Goal: Information Seeking & Learning: Learn about a topic

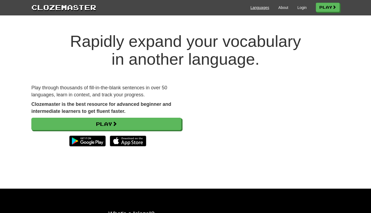
click at [258, 10] on link "Languages" at bounding box center [259, 7] width 19 height 5
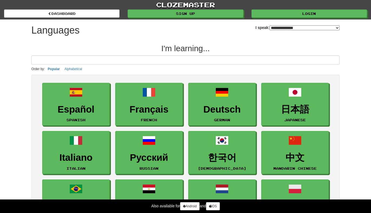
select select "*******"
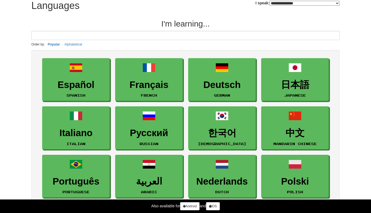
scroll to position [25, 0]
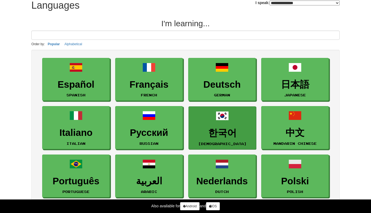
click at [226, 132] on h3 "한국어" at bounding box center [222, 133] width 62 height 11
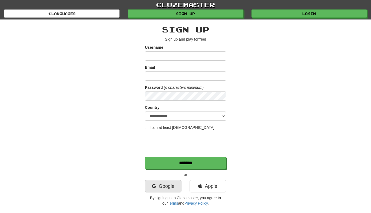
click at [158, 188] on link "Google" at bounding box center [163, 186] width 36 height 12
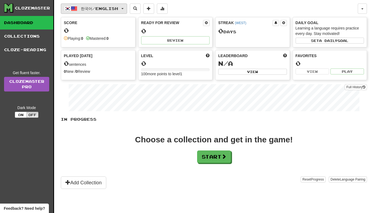
click at [116, 9] on span "한국어 / English" at bounding box center [99, 8] width 37 height 5
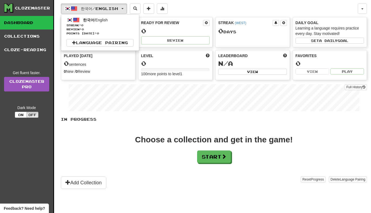
click at [138, 146] on div "Choose a collection and get in the game! Start" at bounding box center [214, 148] width 306 height 27
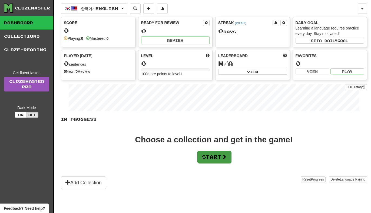
click at [215, 157] on button "Start" at bounding box center [214, 156] width 34 height 12
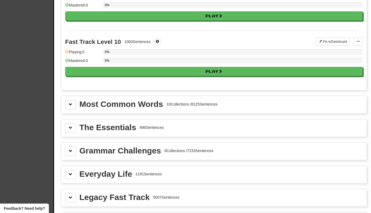
scroll to position [523, 0]
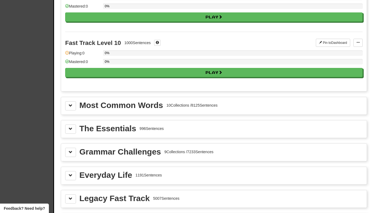
click at [70, 101] on div "Most Common Words 10 Collections / 8125 Sentences" at bounding box center [213, 105] width 305 height 17
click at [70, 105] on span at bounding box center [71, 105] width 4 height 4
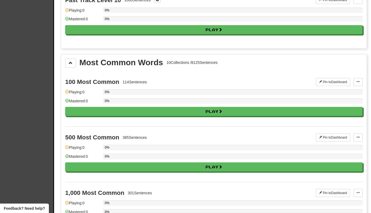
scroll to position [562, 0]
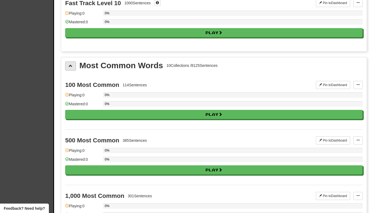
click at [71, 61] on button at bounding box center [70, 65] width 11 height 9
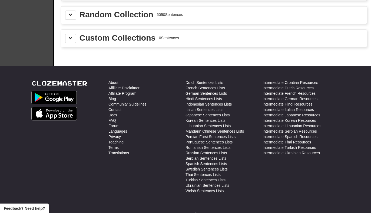
scroll to position [640, 0]
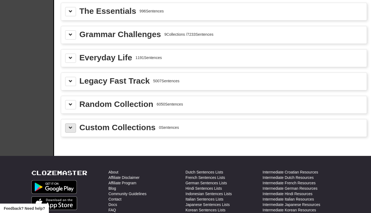
click at [71, 130] on button at bounding box center [70, 127] width 11 height 9
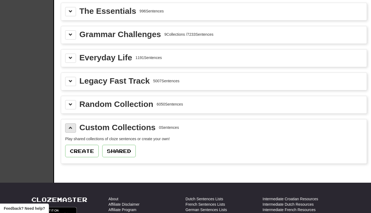
click at [71, 130] on button at bounding box center [70, 127] width 11 height 9
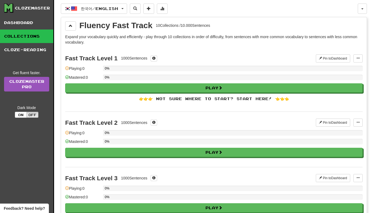
scroll to position [0, 0]
click at [154, 94] on div "Fast Track Level 1 1000 Sentences Pin to Dashboard Pin to Dashboard Manage Sent…" at bounding box center [213, 80] width 297 height 64
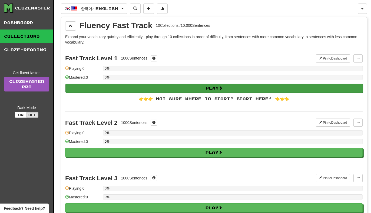
click at [214, 87] on button "Play" at bounding box center [213, 87] width 297 height 9
select select "**"
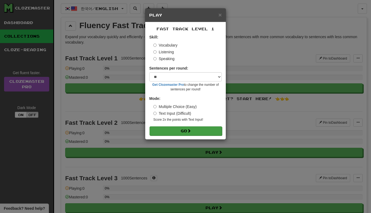
click at [179, 130] on button "Go" at bounding box center [185, 130] width 72 height 9
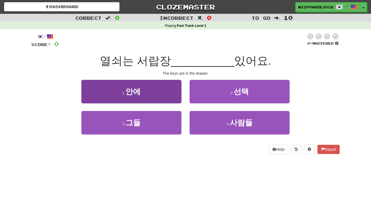
click at [137, 89] on span "안에" at bounding box center [132, 91] width 15 height 8
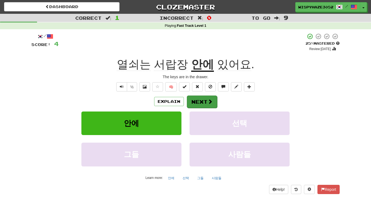
click at [207, 104] on button "Next" at bounding box center [202, 101] width 30 height 12
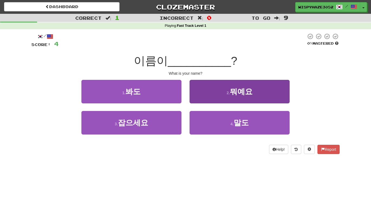
click at [246, 89] on span "뭐예요" at bounding box center [241, 91] width 23 height 8
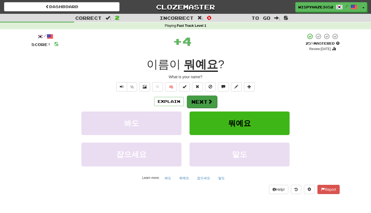
click at [203, 101] on button "Next" at bounding box center [202, 101] width 30 height 12
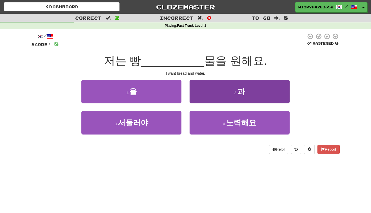
click at [241, 92] on span "과" at bounding box center [241, 91] width 8 height 8
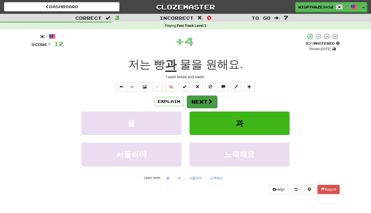
click at [201, 105] on button "Next" at bounding box center [202, 101] width 30 height 12
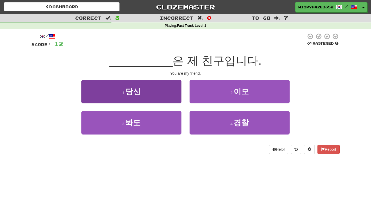
click at [127, 87] on span "당신" at bounding box center [132, 91] width 15 height 8
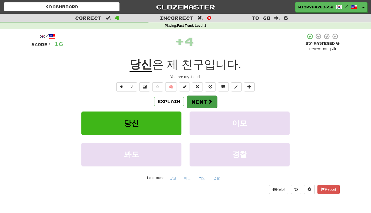
click at [206, 102] on button "Next" at bounding box center [202, 101] width 30 height 12
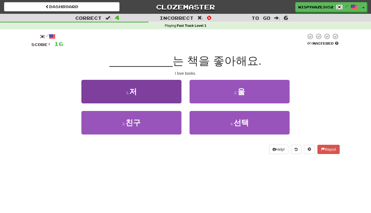
click at [111, 91] on button "1 . 저" at bounding box center [131, 92] width 100 height 24
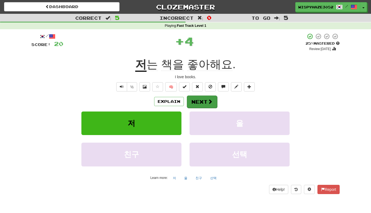
click at [207, 99] on span at bounding box center [209, 101] width 5 height 5
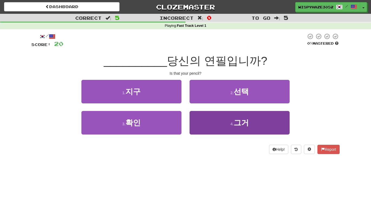
click at [250, 117] on button "4 . 그거" at bounding box center [239, 123] width 100 height 24
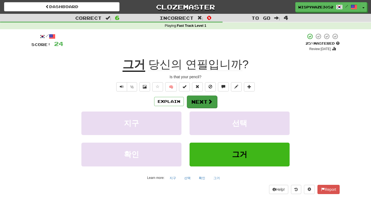
click at [197, 100] on button "Next" at bounding box center [202, 101] width 30 height 12
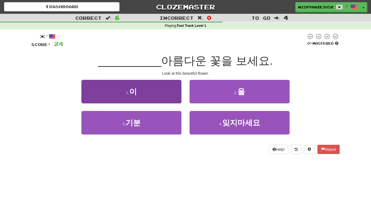
click at [130, 91] on span "이" at bounding box center [133, 91] width 8 height 8
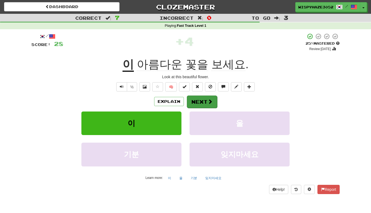
click at [200, 104] on button "Next" at bounding box center [202, 101] width 30 height 12
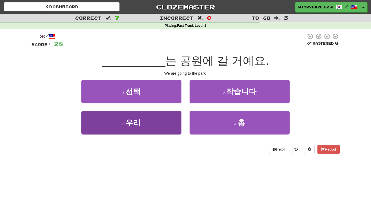
click at [123, 129] on button "3 . 우리" at bounding box center [131, 123] width 100 height 24
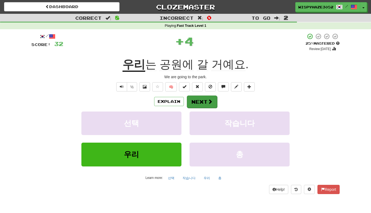
click at [206, 102] on button "Next" at bounding box center [202, 101] width 30 height 12
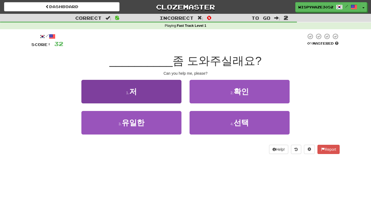
click at [152, 92] on button "1 . 저" at bounding box center [131, 92] width 100 height 24
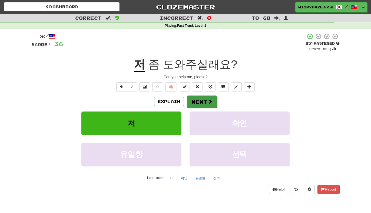
click at [210, 101] on span at bounding box center [209, 101] width 5 height 5
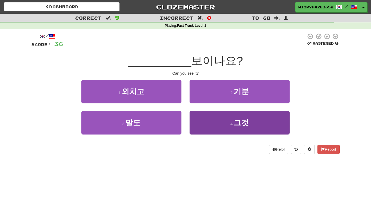
click at [237, 116] on button "4 . 그것" at bounding box center [239, 123] width 100 height 24
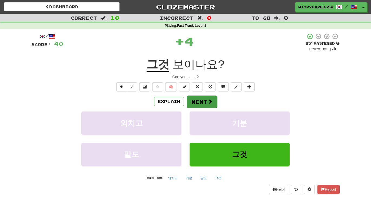
click at [202, 103] on button "Next" at bounding box center [202, 101] width 30 height 12
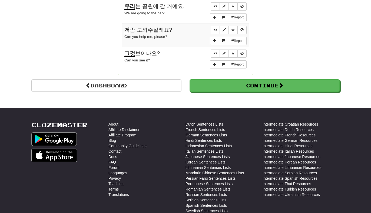
scroll to position [495, 0]
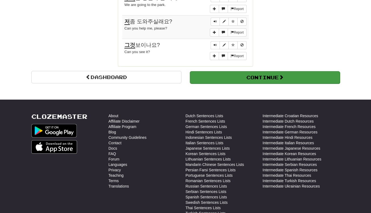
click at [254, 75] on button "Continue" at bounding box center [265, 77] width 150 height 12
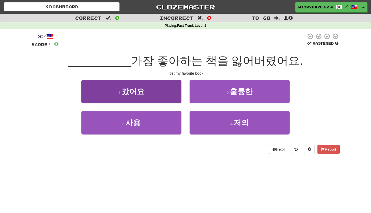
scroll to position [0, 0]
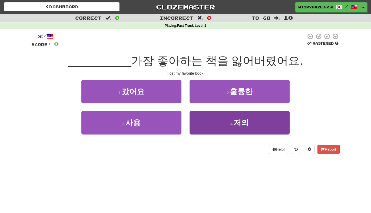
click at [227, 125] on button "4 . 저의" at bounding box center [239, 123] width 100 height 24
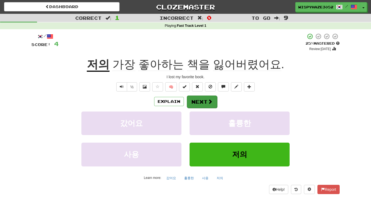
click at [207, 101] on span at bounding box center [209, 101] width 5 height 5
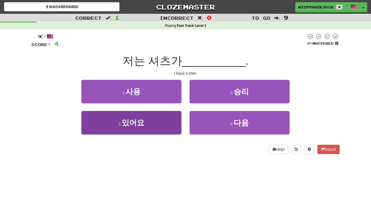
click at [139, 126] on button "3 . 있어요" at bounding box center [131, 123] width 100 height 24
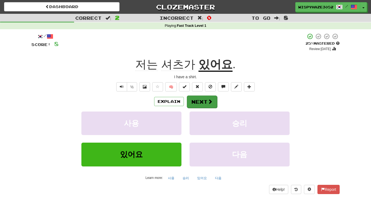
click at [206, 102] on button "Next" at bounding box center [202, 101] width 30 height 12
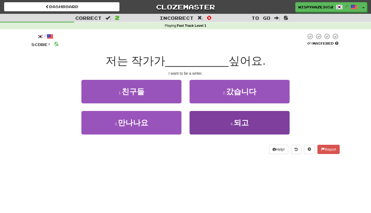
click at [249, 122] on button "4 . 되고" at bounding box center [239, 123] width 100 height 24
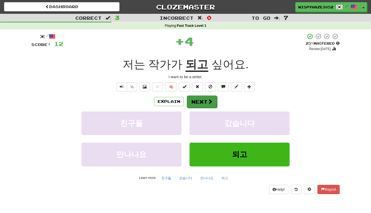
click at [212, 101] on span at bounding box center [209, 101] width 5 height 5
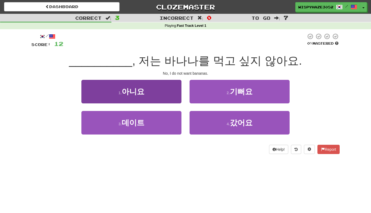
click at [139, 91] on span "아니요" at bounding box center [133, 91] width 23 height 8
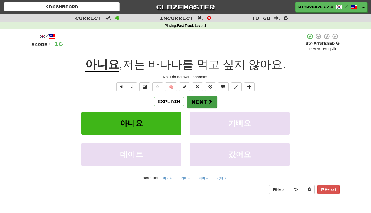
click at [205, 98] on button "Next" at bounding box center [202, 101] width 30 height 12
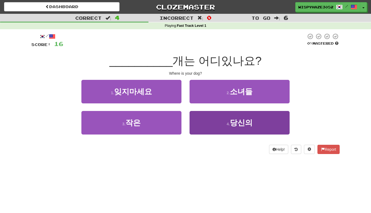
click at [235, 126] on span "당신의" at bounding box center [241, 122] width 23 height 8
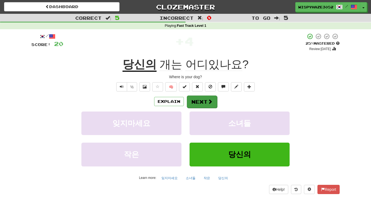
click at [198, 98] on button "Next" at bounding box center [202, 101] width 30 height 12
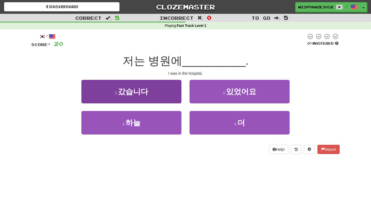
click at [141, 92] on span "갔습니다" at bounding box center [133, 91] width 30 height 8
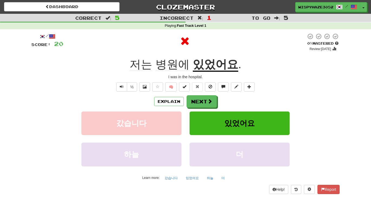
click at [246, 129] on button "있었어요" at bounding box center [239, 123] width 100 height 24
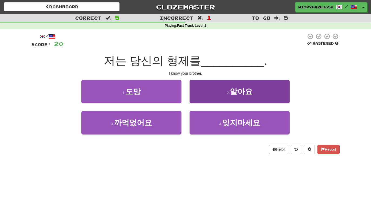
click at [221, 93] on button "2 . 알아요" at bounding box center [239, 92] width 100 height 24
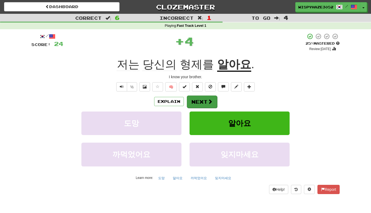
click at [206, 100] on button "Next" at bounding box center [202, 101] width 30 height 12
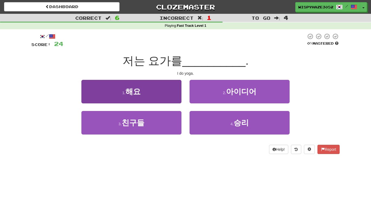
click at [142, 88] on button "1 . 해요" at bounding box center [131, 92] width 100 height 24
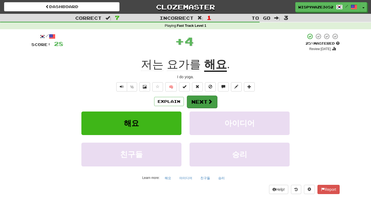
click at [202, 102] on button "Next" at bounding box center [202, 101] width 30 height 12
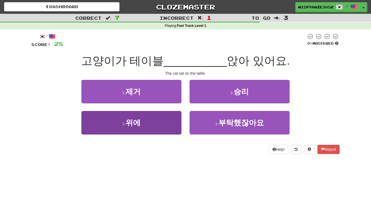
click at [142, 124] on button "3 . 위에" at bounding box center [131, 123] width 100 height 24
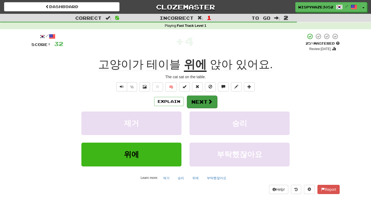
click at [205, 103] on button "Next" at bounding box center [202, 101] width 30 height 12
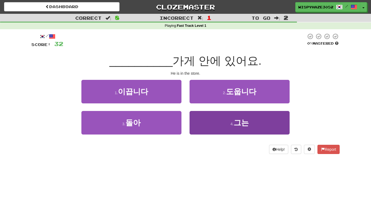
click at [221, 127] on button "4 . 그는" at bounding box center [239, 123] width 100 height 24
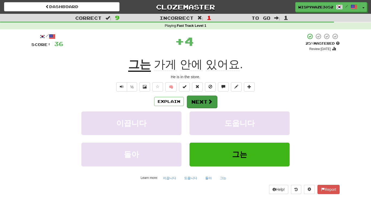
click at [207, 100] on span at bounding box center [209, 101] width 5 height 5
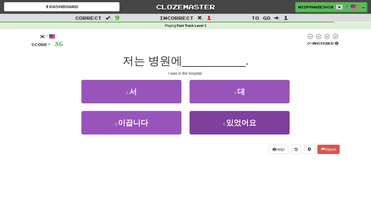
click at [246, 125] on span "있었어요" at bounding box center [241, 122] width 30 height 8
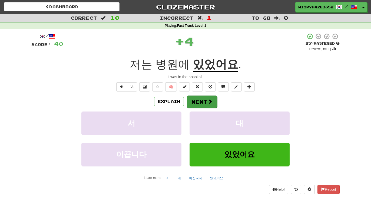
click at [207, 98] on button "Next" at bounding box center [202, 101] width 30 height 12
